Goal: Entertainment & Leisure: Consume media (video, audio)

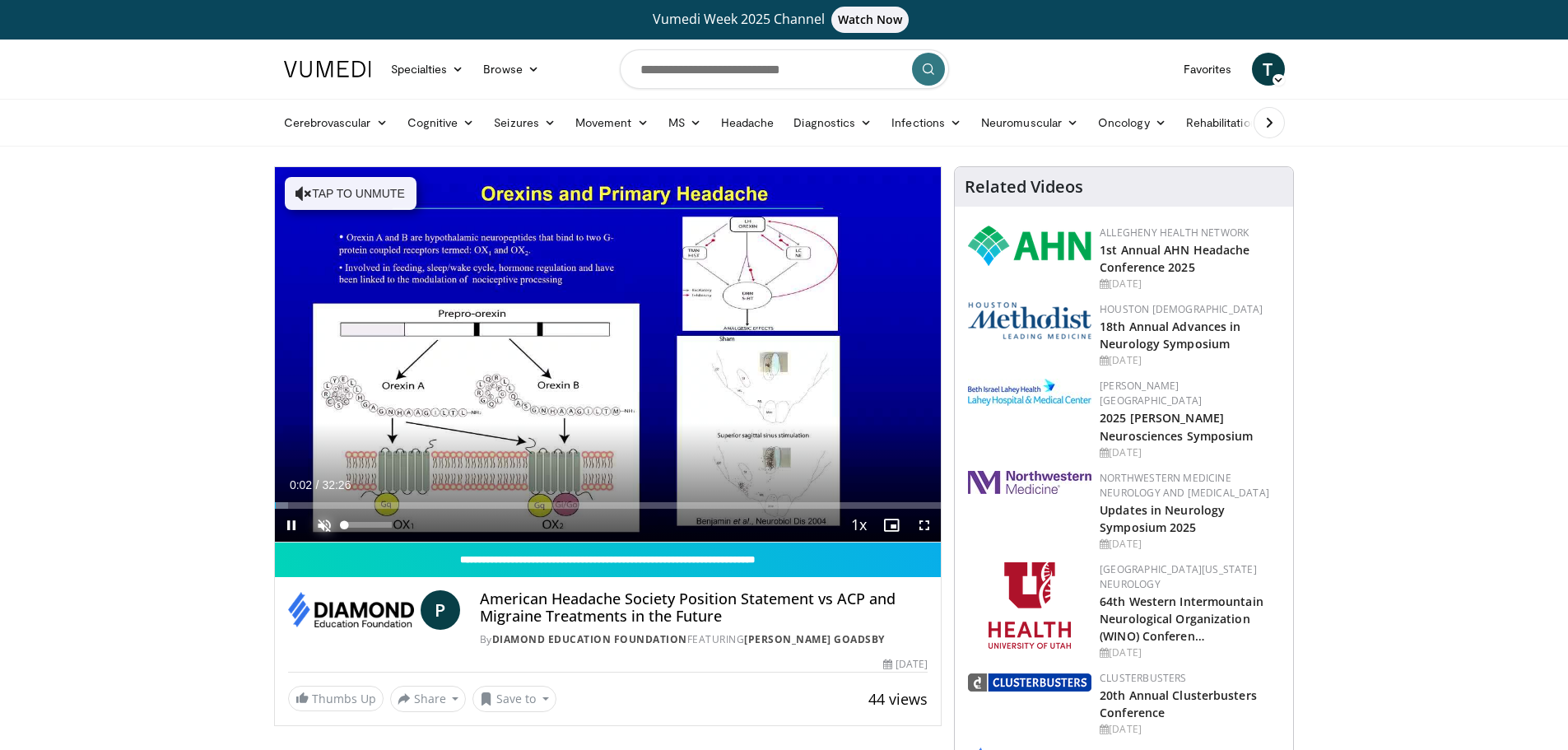
click at [327, 523] on span "Video Player" at bounding box center [325, 525] width 33 height 33
drag, startPoint x: 395, startPoint y: 522, endPoint x: 423, endPoint y: 527, distance: 28.4
click at [423, 527] on div "Current Time 0:11 / Duration 32:26 Pause Skip Backward Skip Forward Mute 100% L…" at bounding box center [608, 525] width 666 height 33
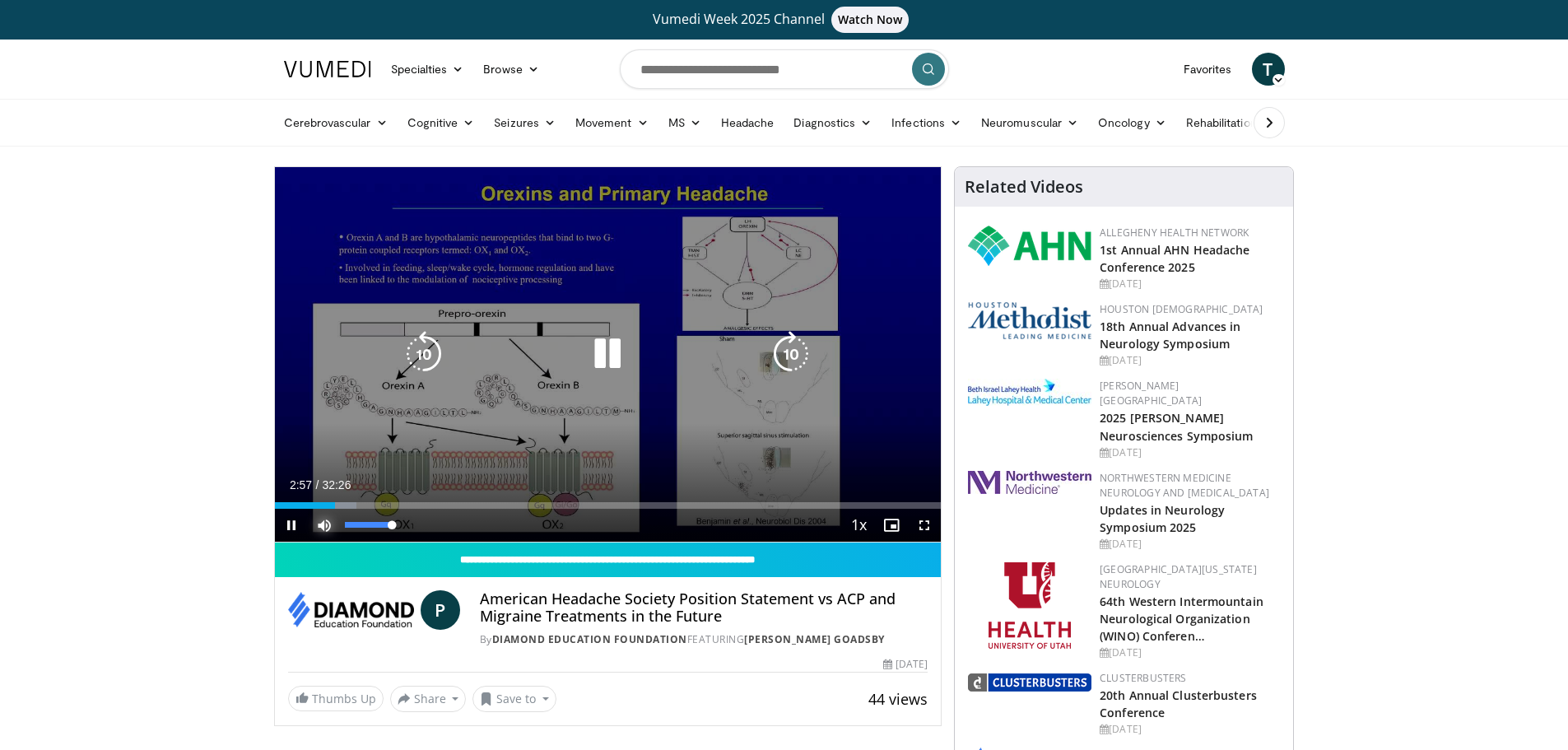
drag, startPoint x: 391, startPoint y: 525, endPoint x: 409, endPoint y: 525, distance: 18.0
click at [409, 525] on div "Mute 100%" at bounding box center [366, 525] width 115 height 33
click at [598, 342] on icon "Video Player" at bounding box center [607, 354] width 46 height 46
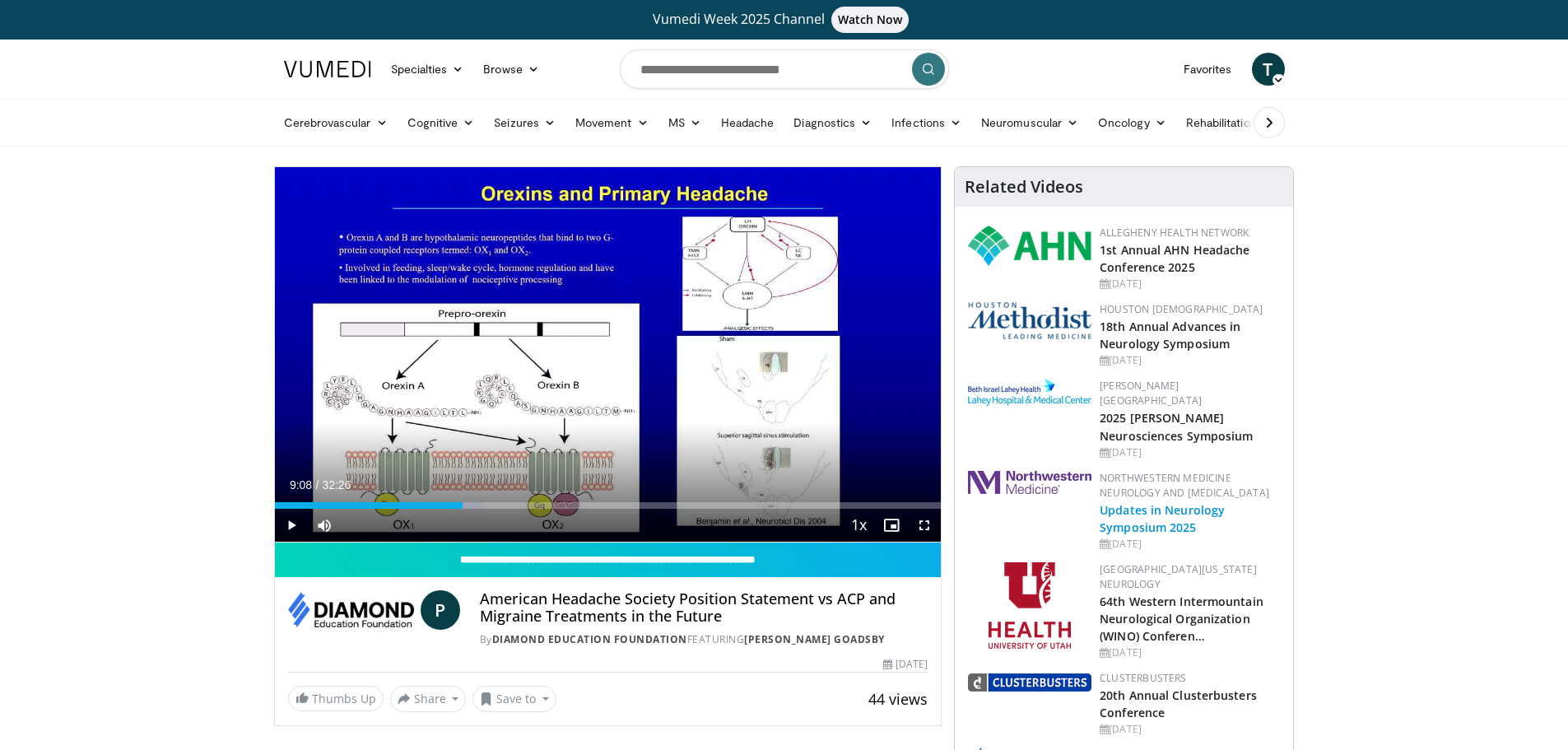
click at [1163, 502] on link "Updates in Neurology Symposium 2025" at bounding box center [1162, 519] width 125 height 33
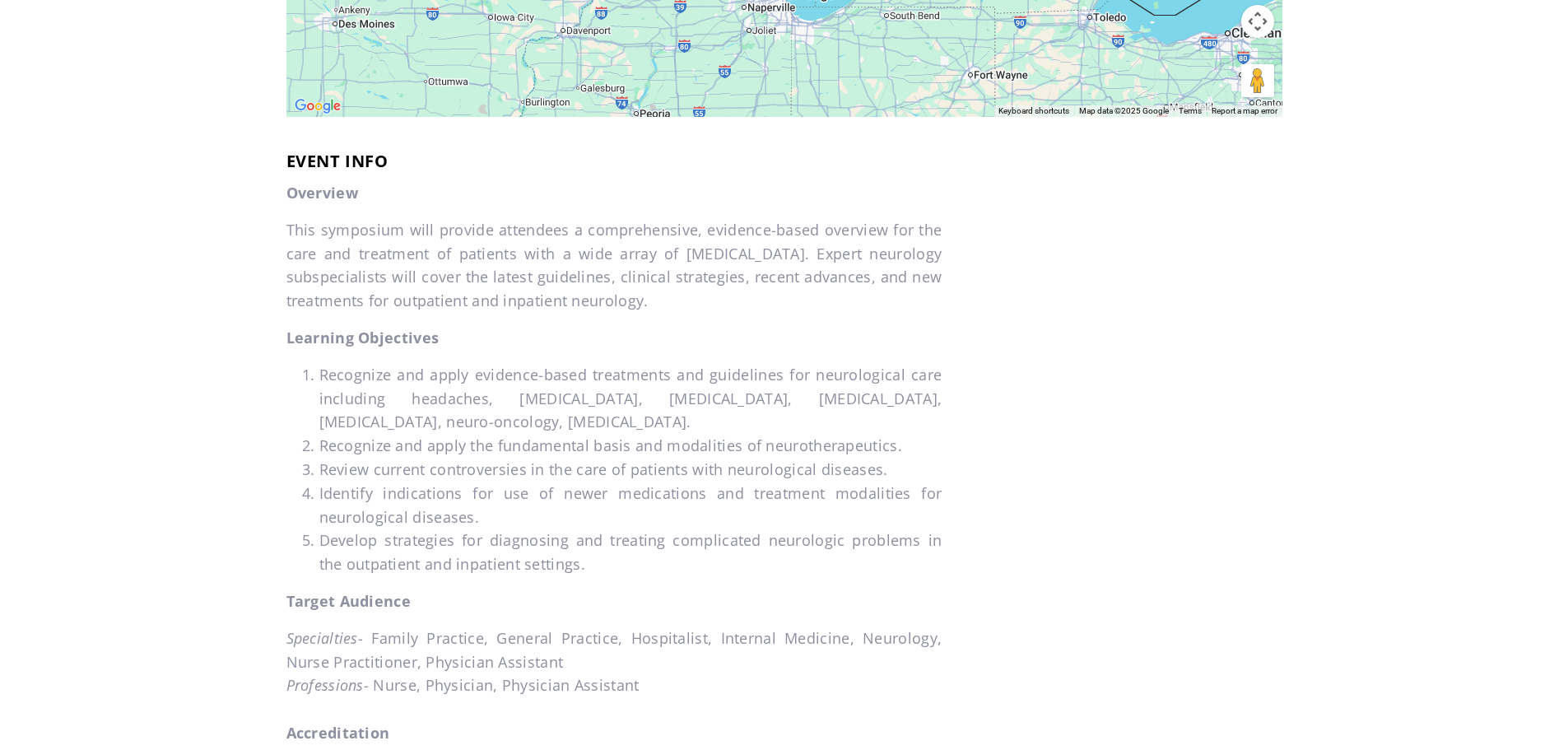
scroll to position [178, 0]
